Goal: Transaction & Acquisition: Book appointment/travel/reservation

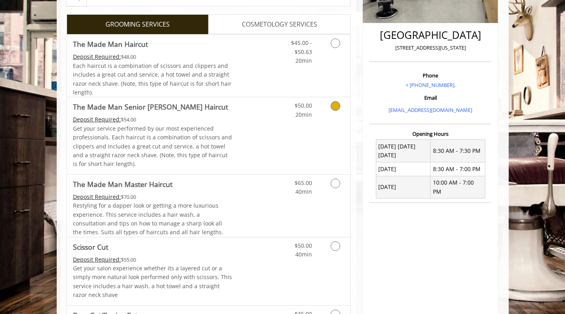
scroll to position [184, 0]
click at [269, 131] on link "Discounted Price" at bounding box center [255, 136] width 47 height 77
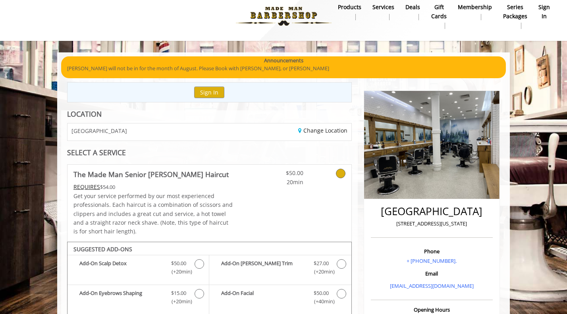
scroll to position [0, 0]
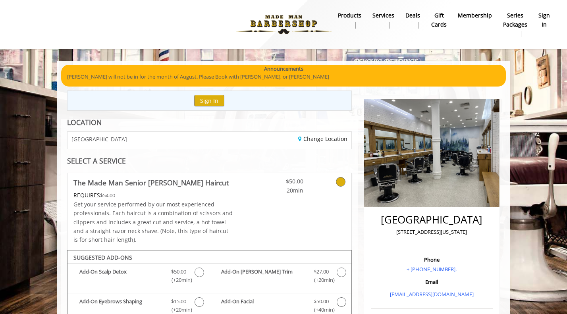
click at [484, 12] on b "Membership" at bounding box center [474, 15] width 34 height 9
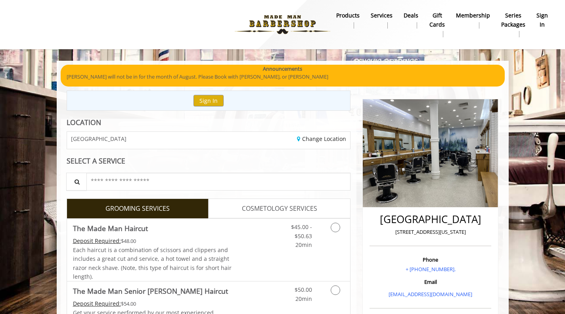
click at [352, 18] on b "products" at bounding box center [347, 15] width 23 height 9
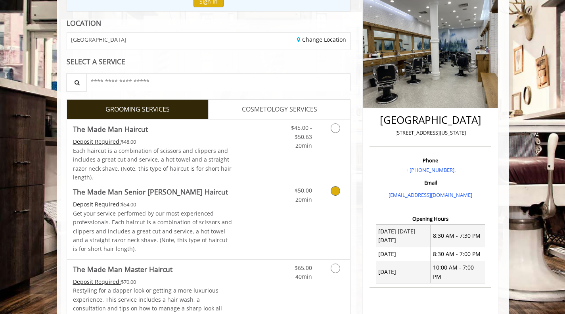
click at [189, 231] on p "Get your service performed by our most experienced professionals. Each haircut …" at bounding box center [152, 231] width 159 height 44
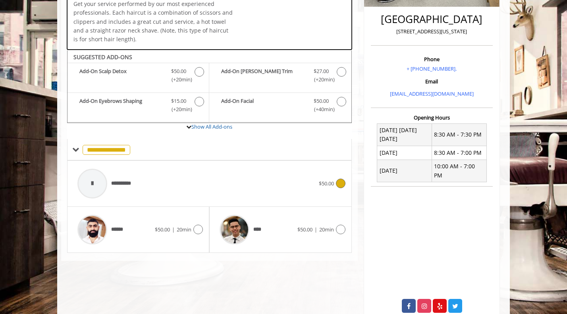
scroll to position [214, 0]
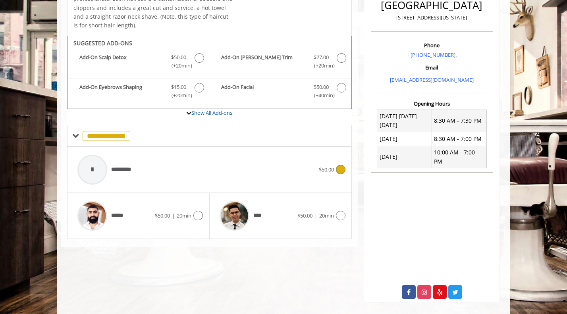
click at [158, 172] on div "**********" at bounding box center [195, 170] width 245 height 38
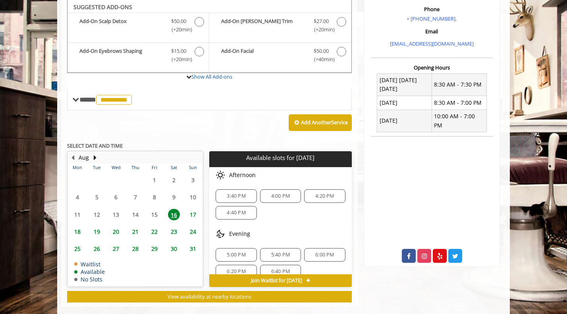
scroll to position [10, 0]
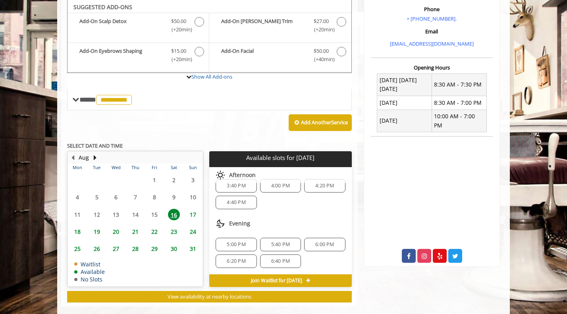
click at [192, 212] on span "17" at bounding box center [193, 215] width 12 height 12
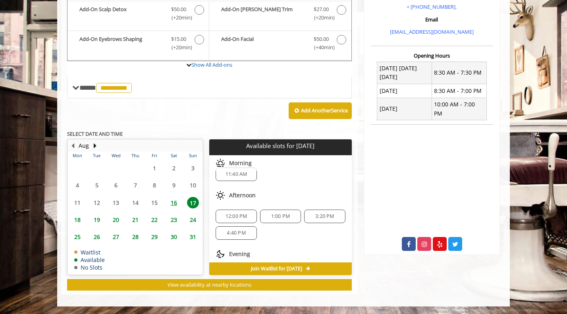
scroll to position [0, 0]
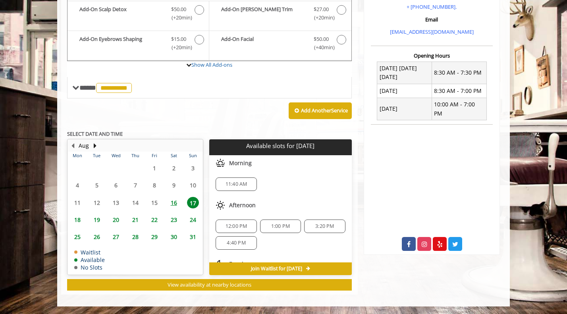
click at [169, 203] on span "16" at bounding box center [174, 203] width 12 height 12
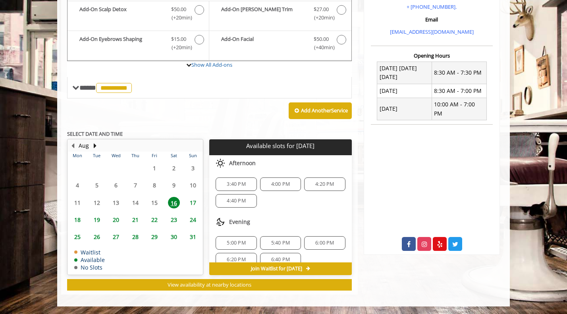
click at [192, 201] on span "17" at bounding box center [193, 203] width 12 height 12
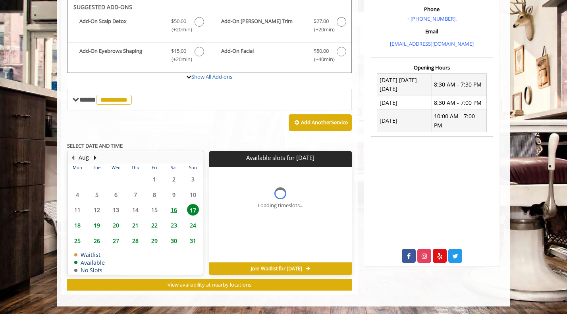
scroll to position [262, 0]
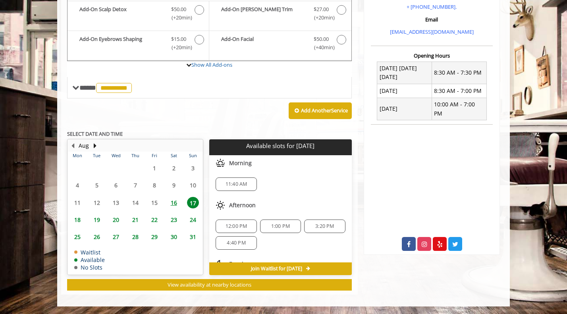
click at [233, 186] on span "11:40 AM" at bounding box center [236, 184] width 22 height 6
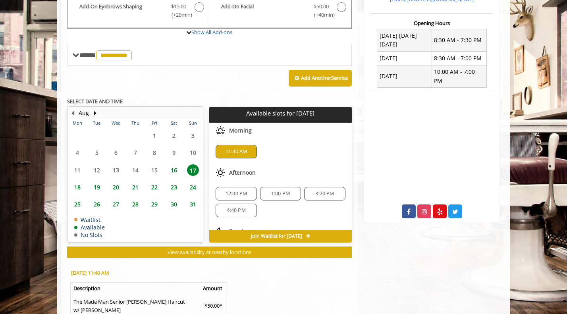
scroll to position [295, 0]
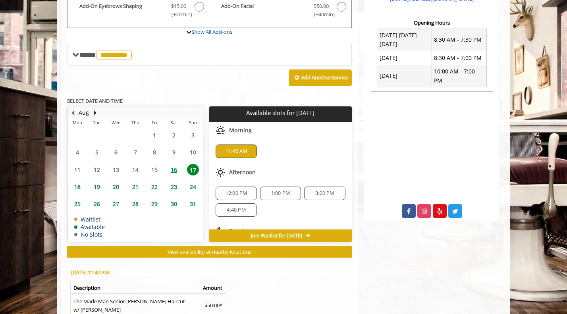
click at [179, 168] on span "16" at bounding box center [174, 170] width 12 height 12
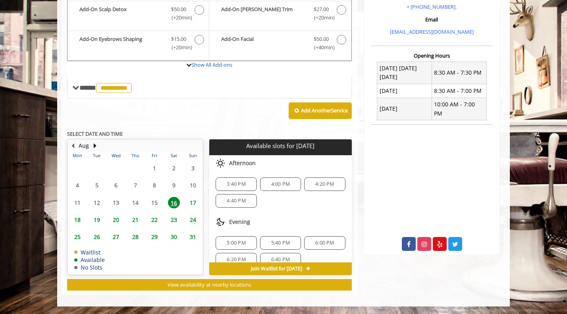
scroll to position [10, 0]
